Goal: Book appointment/travel/reservation

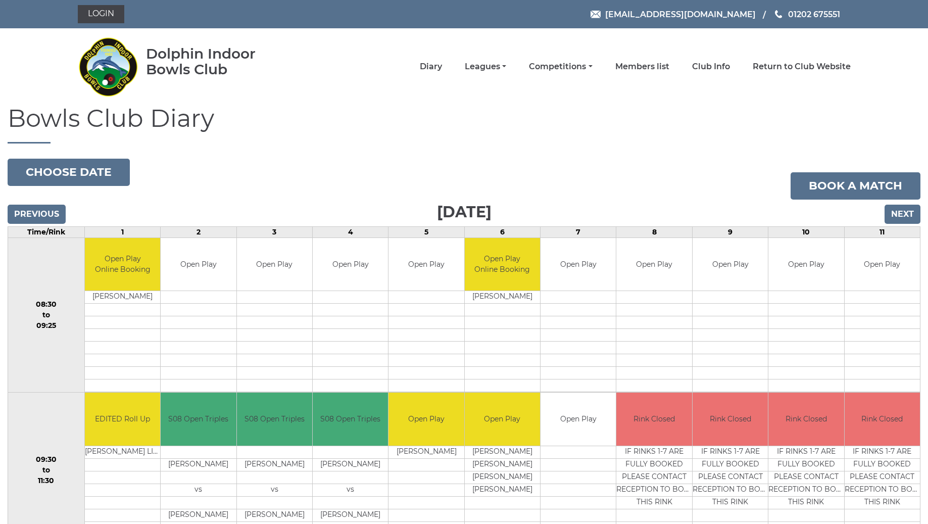
click at [907, 216] on input "Next" at bounding box center [903, 214] width 36 height 19
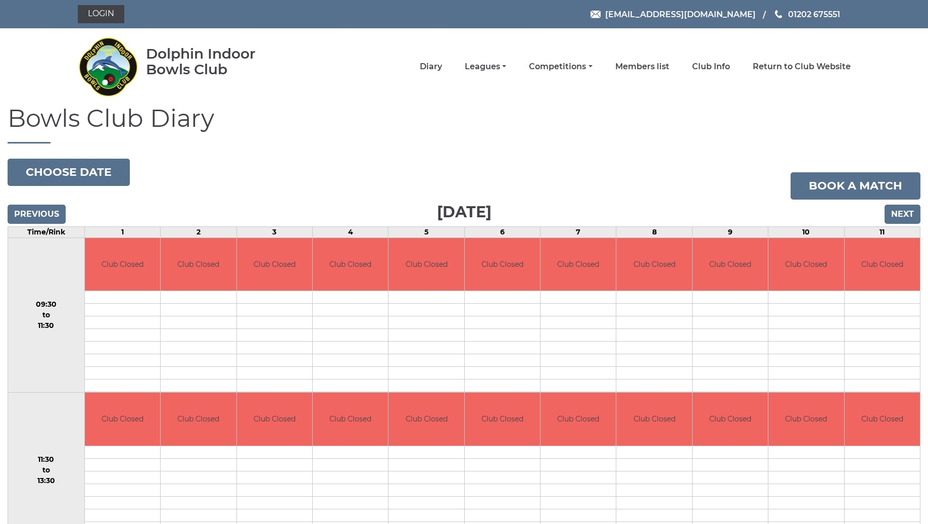
click at [907, 216] on input "Next" at bounding box center [903, 214] width 36 height 19
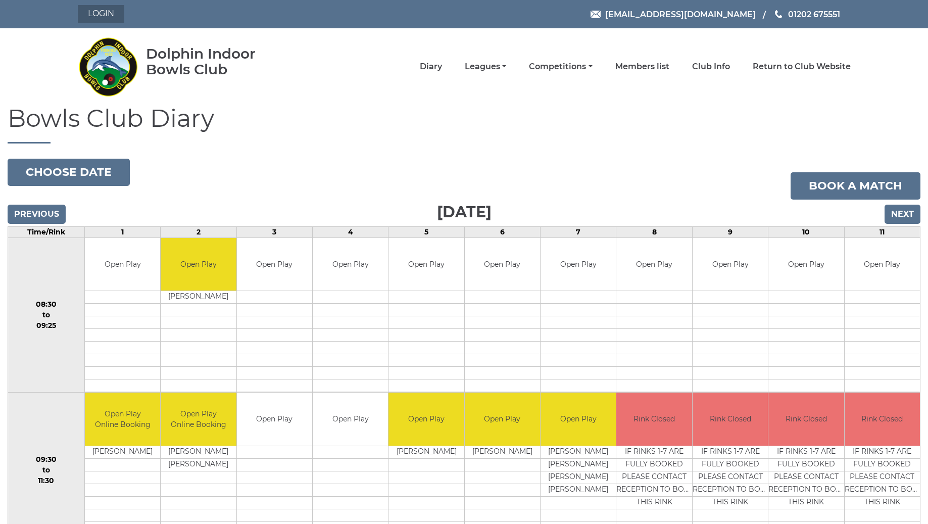
click at [109, 16] on link "Login" at bounding box center [101, 14] width 46 height 18
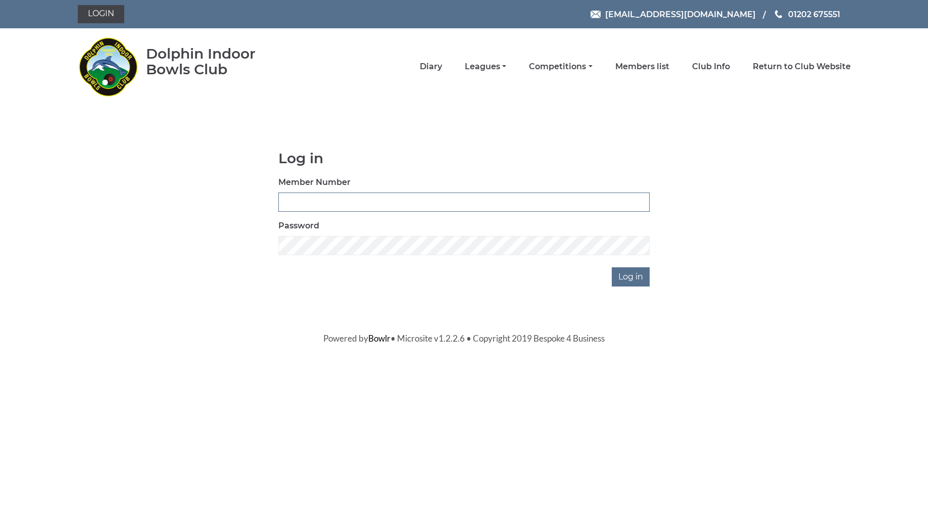
type input "3510"
click at [632, 276] on input "Log in" at bounding box center [631, 276] width 38 height 19
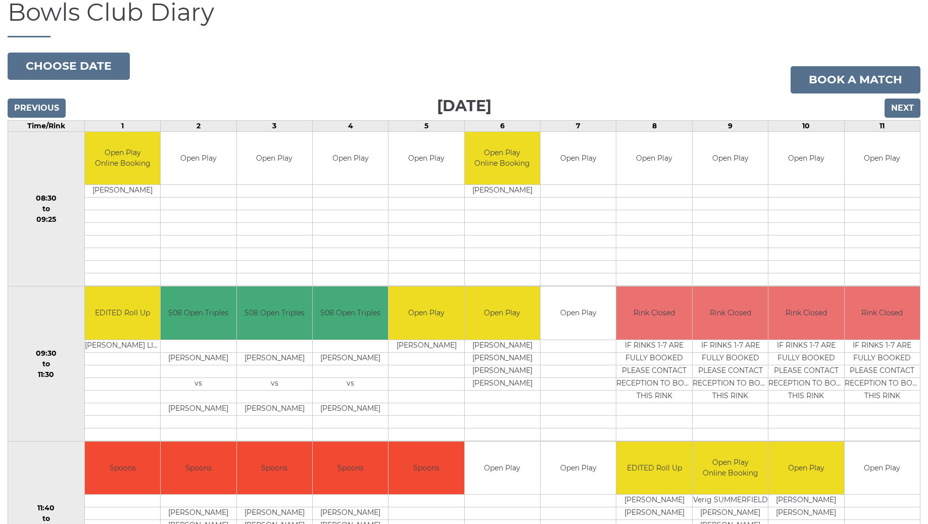
scroll to position [108, 0]
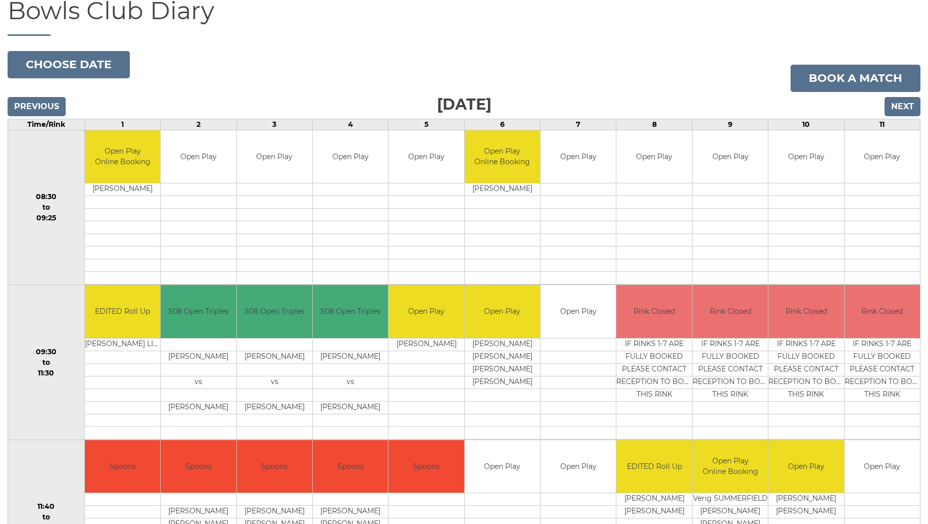
click at [908, 110] on input "Next" at bounding box center [903, 106] width 36 height 19
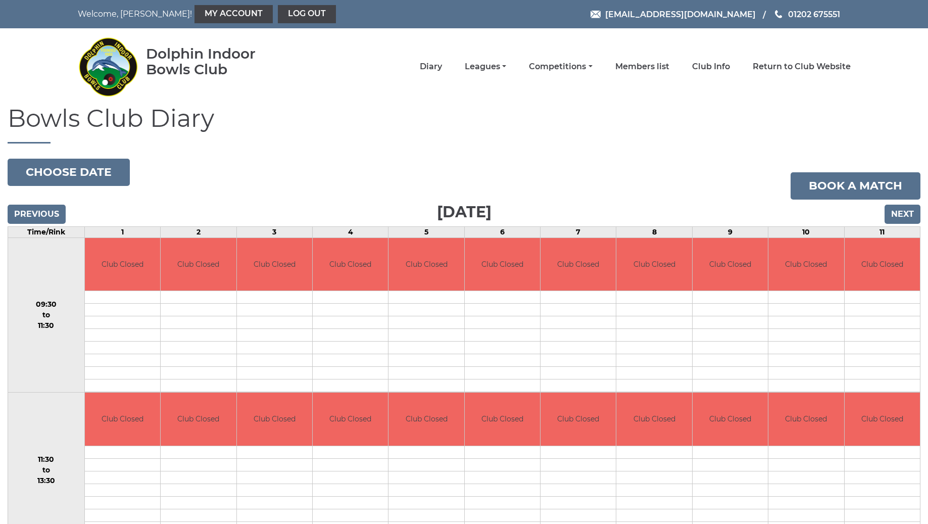
scroll to position [1, 0]
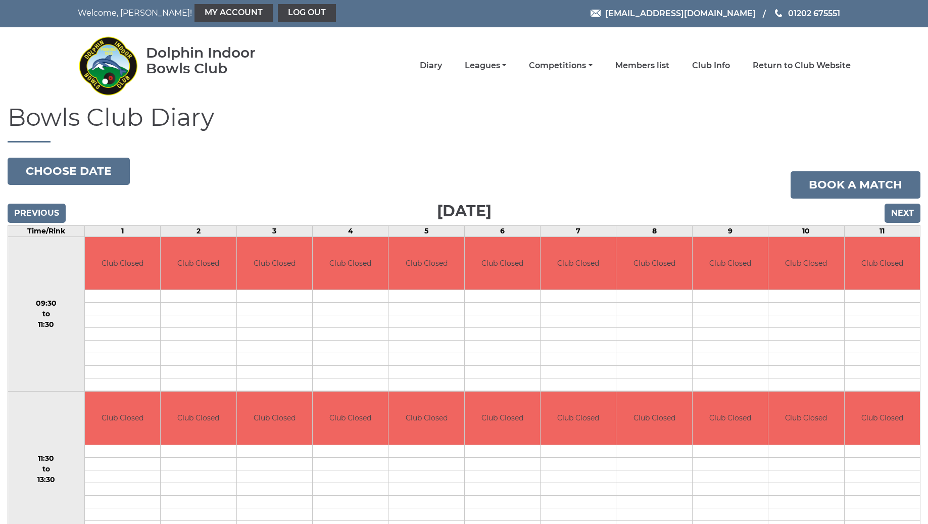
click at [904, 211] on input "Next" at bounding box center [903, 213] width 36 height 19
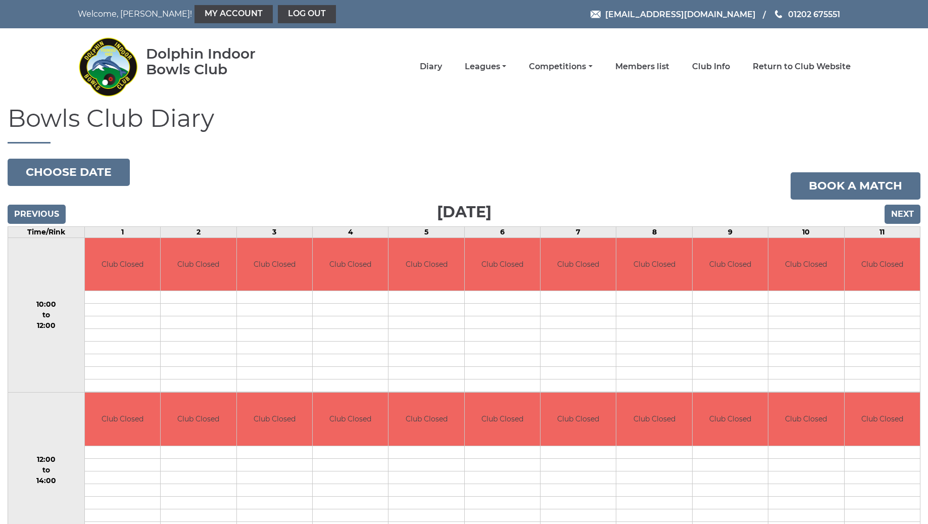
scroll to position [2, 0]
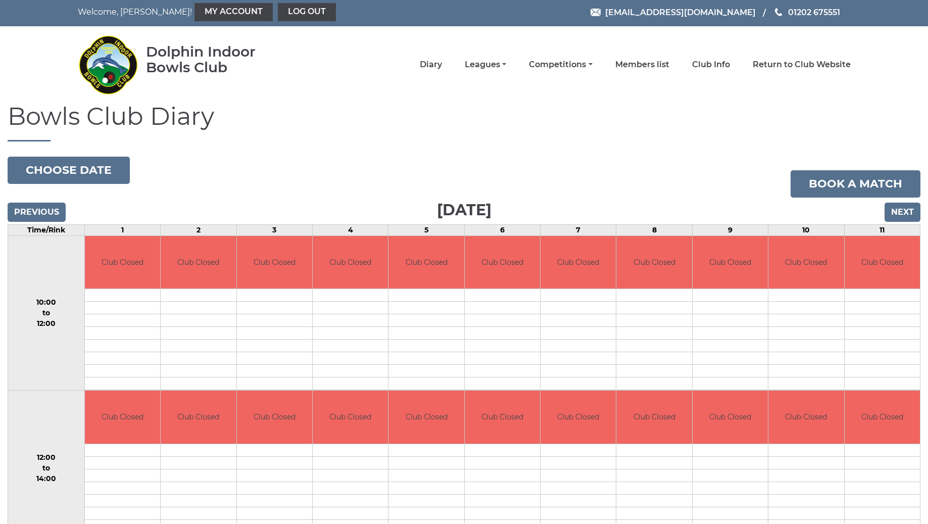
click at [904, 211] on input "Next" at bounding box center [903, 212] width 36 height 19
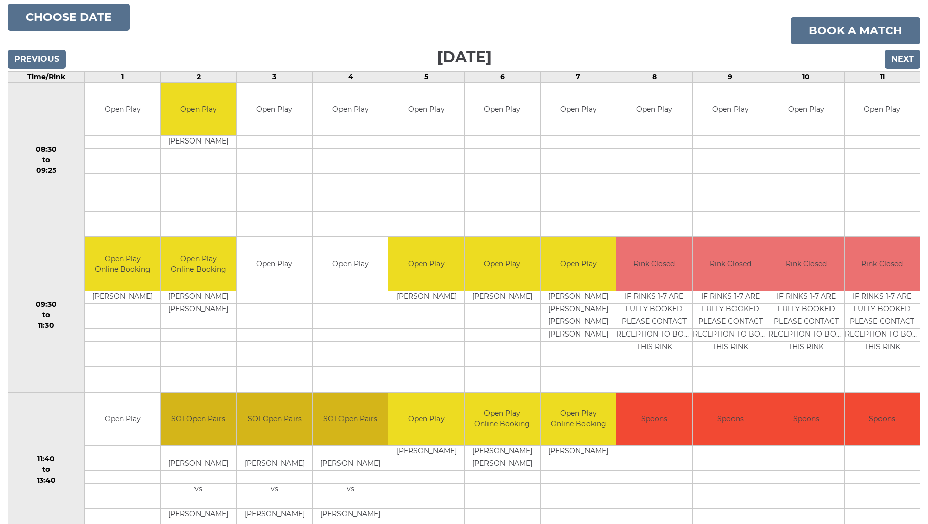
scroll to position [196, 0]
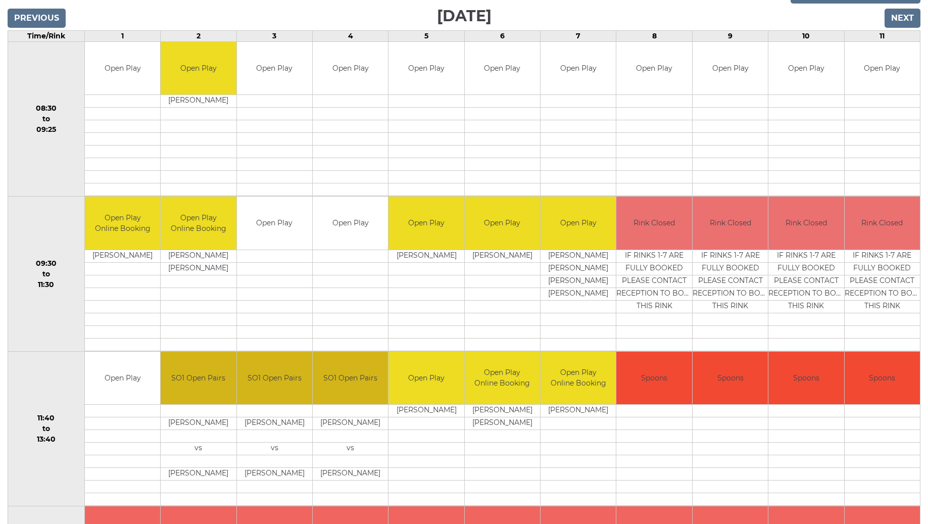
click at [265, 209] on td "Open Play" at bounding box center [274, 223] width 75 height 53
click at [257, 256] on td at bounding box center [274, 256] width 75 height 13
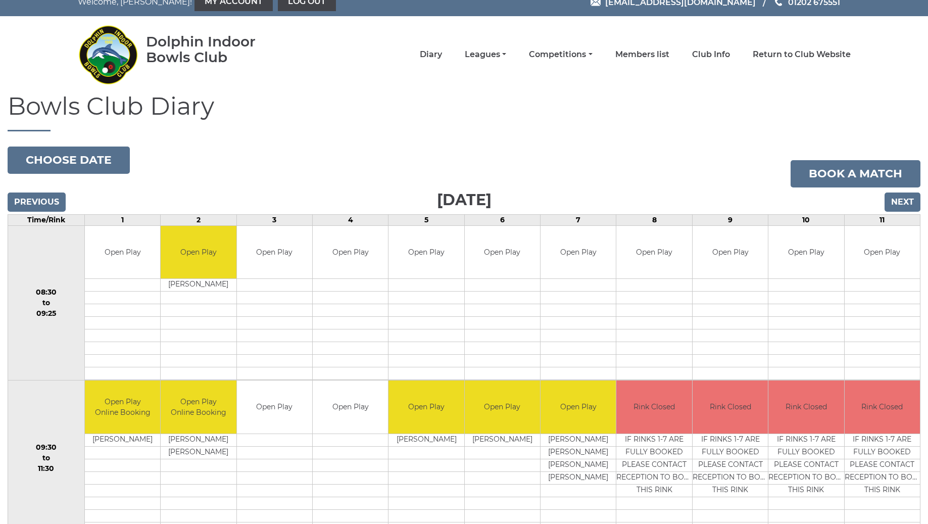
scroll to position [15, 0]
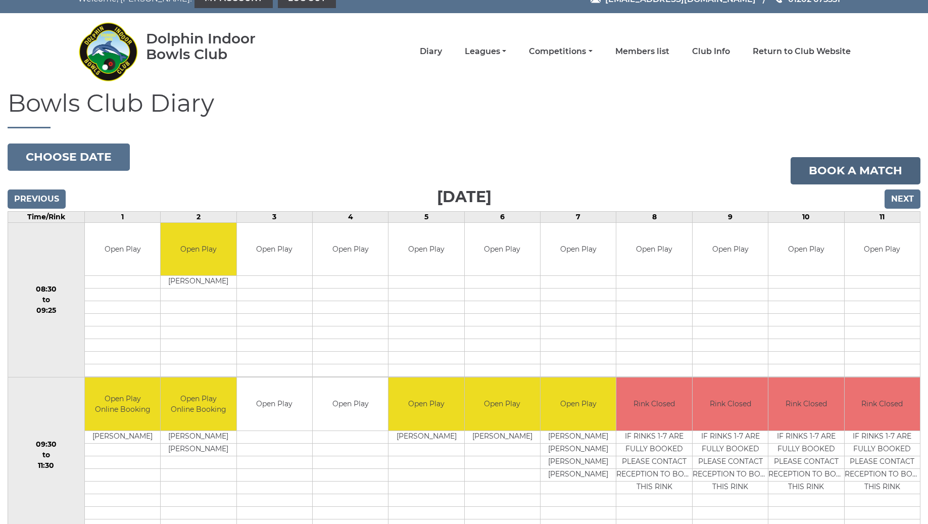
click at [828, 177] on link "Book a match" at bounding box center [856, 170] width 130 height 27
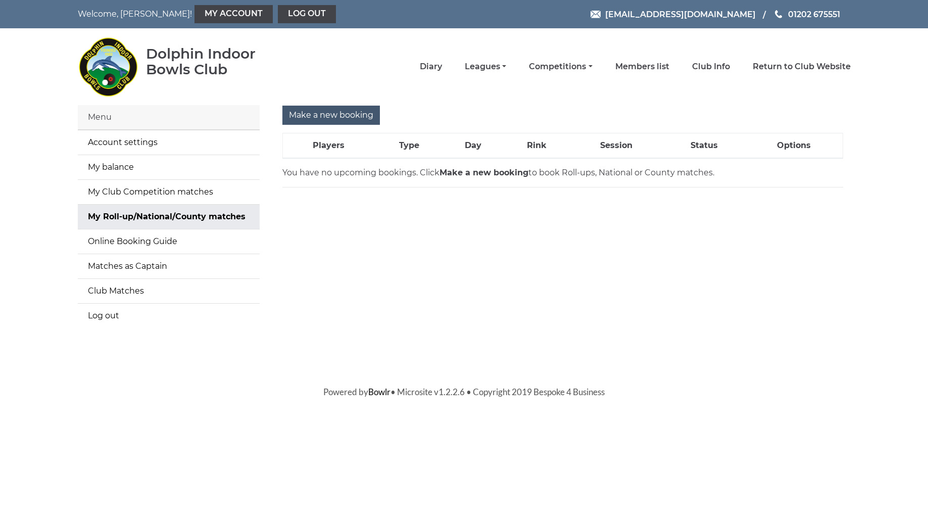
click at [321, 121] on input "Make a new booking" at bounding box center [331, 115] width 98 height 19
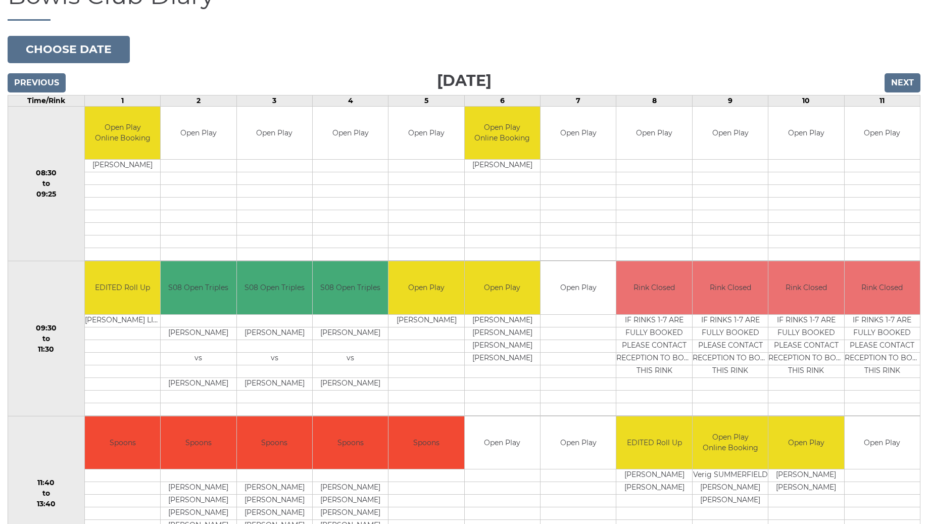
scroll to position [129, 0]
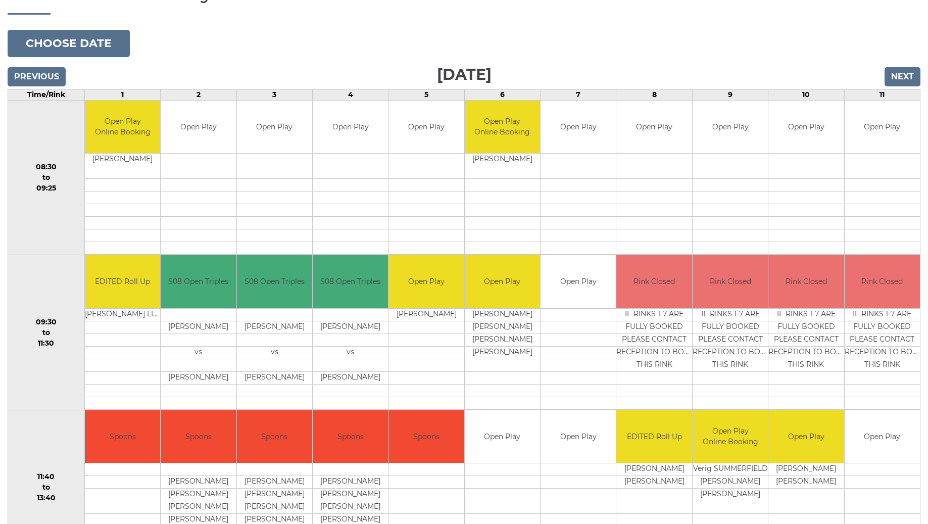
click at [902, 73] on input "Next" at bounding box center [903, 76] width 36 height 19
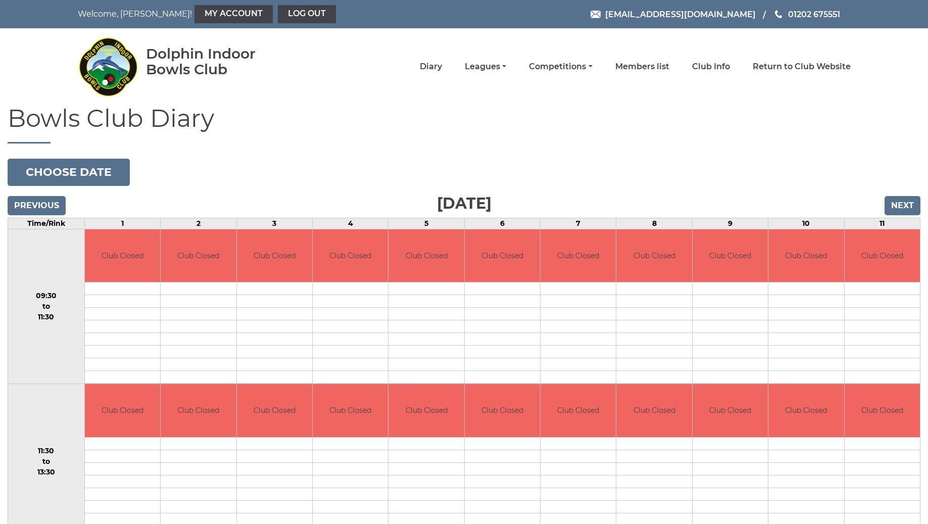
click at [902, 73] on nav "Dolphin Indoor Bowls Club Diary Leagues Club leagues - Summer 2025 Club leagues…" at bounding box center [464, 66] width 928 height 77
click at [904, 204] on input "Next" at bounding box center [903, 205] width 36 height 19
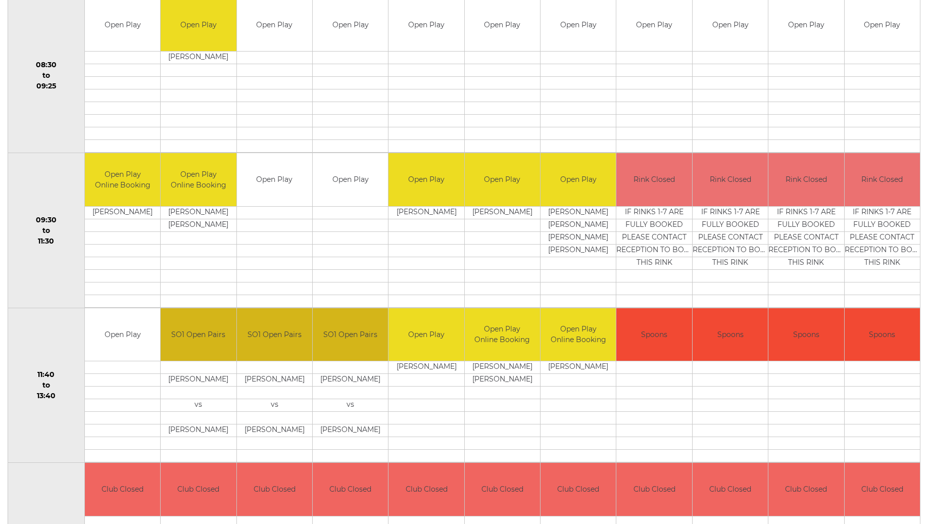
scroll to position [236, 0]
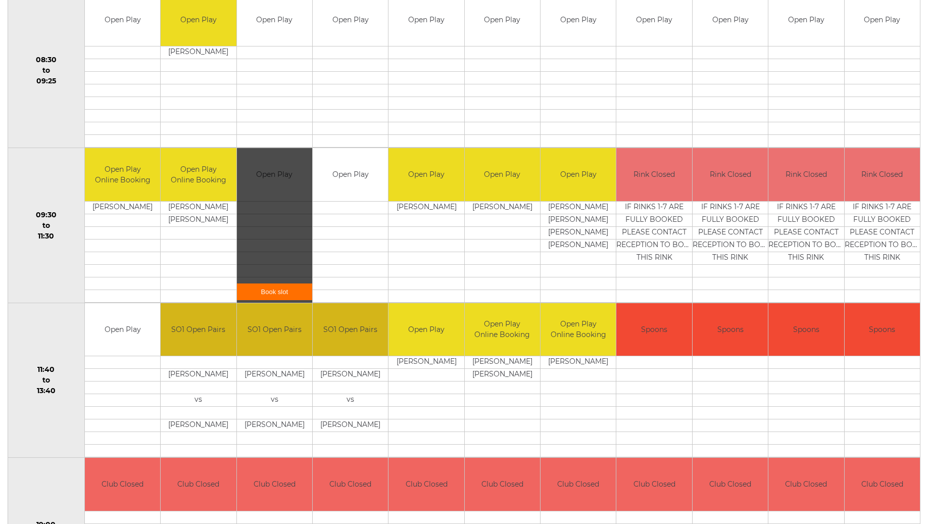
click at [275, 291] on link "Book slot" at bounding box center [274, 291] width 75 height 17
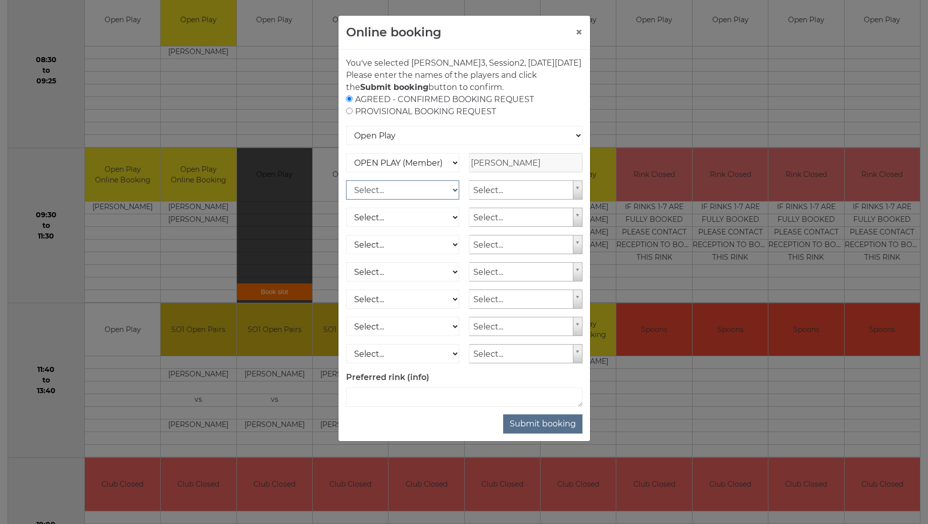
select select "1_12"
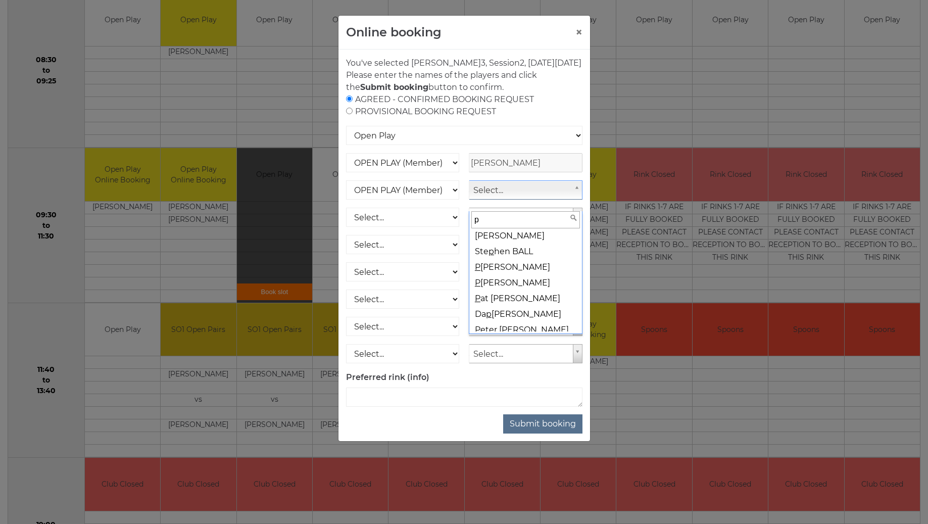
scroll to position [0, 0]
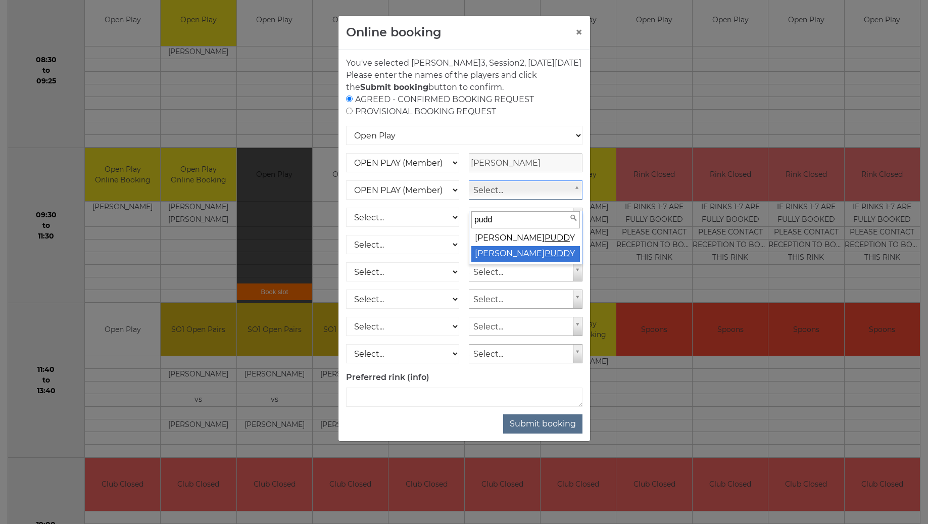
type input "pudd"
select select "1524"
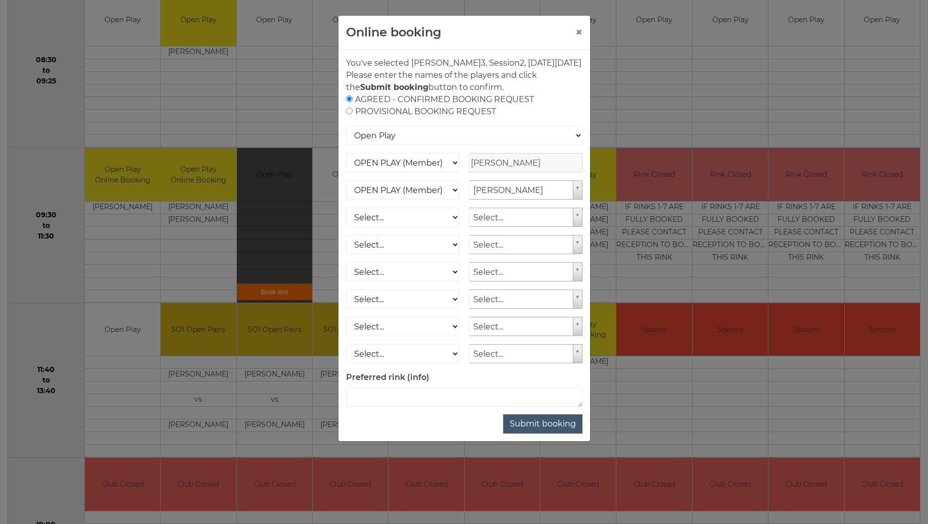
click at [548, 434] on button "Submit booking" at bounding box center [542, 423] width 79 height 19
